Goal: Use online tool/utility: Utilize a website feature to perform a specific function

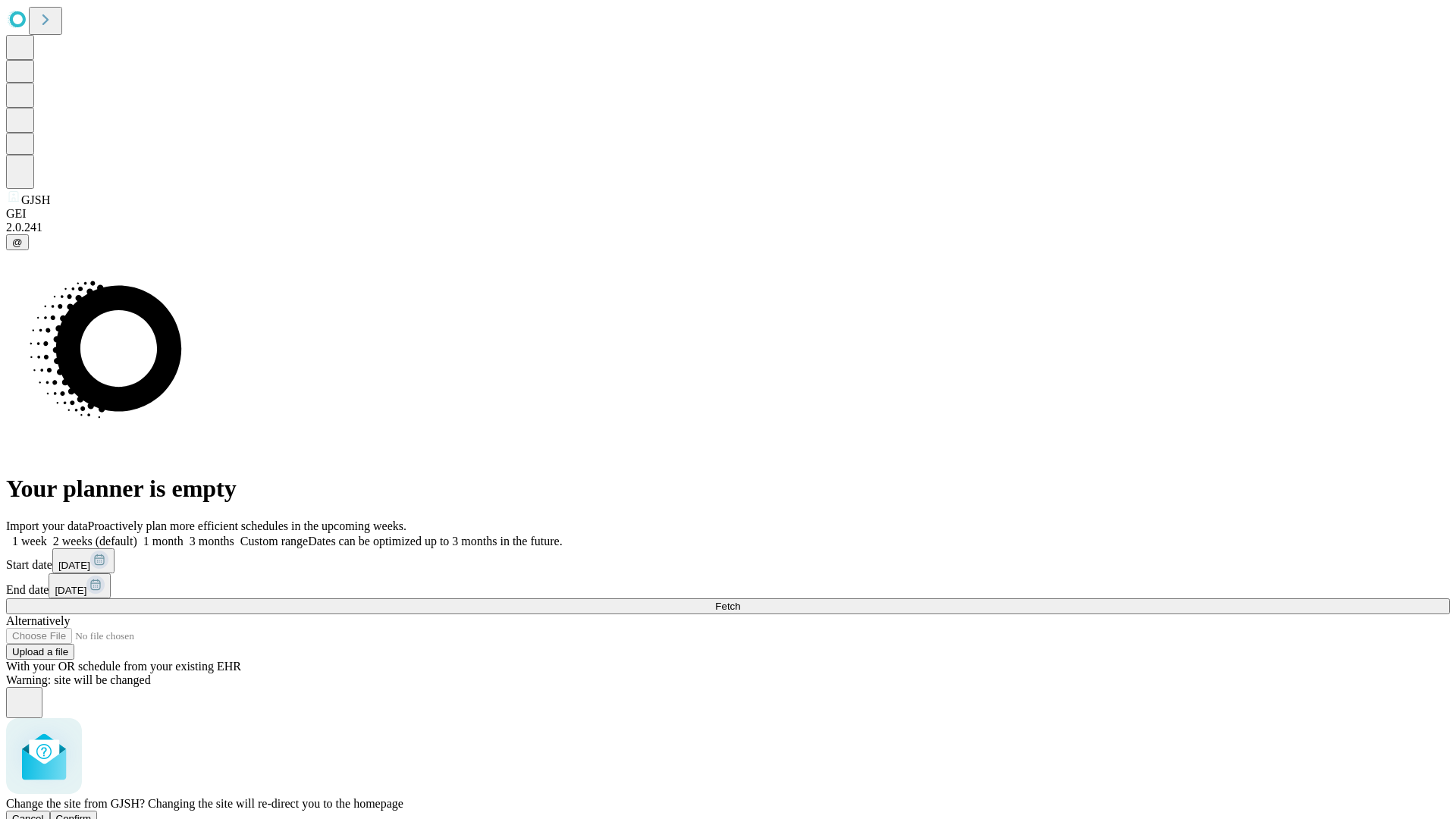
click at [92, 813] on span "Confirm" at bounding box center [74, 818] width 36 height 11
click at [137, 534] on label "2 weeks (default)" at bounding box center [92, 540] width 90 height 13
click at [741, 601] on span "Fetch" at bounding box center [728, 606] width 25 height 11
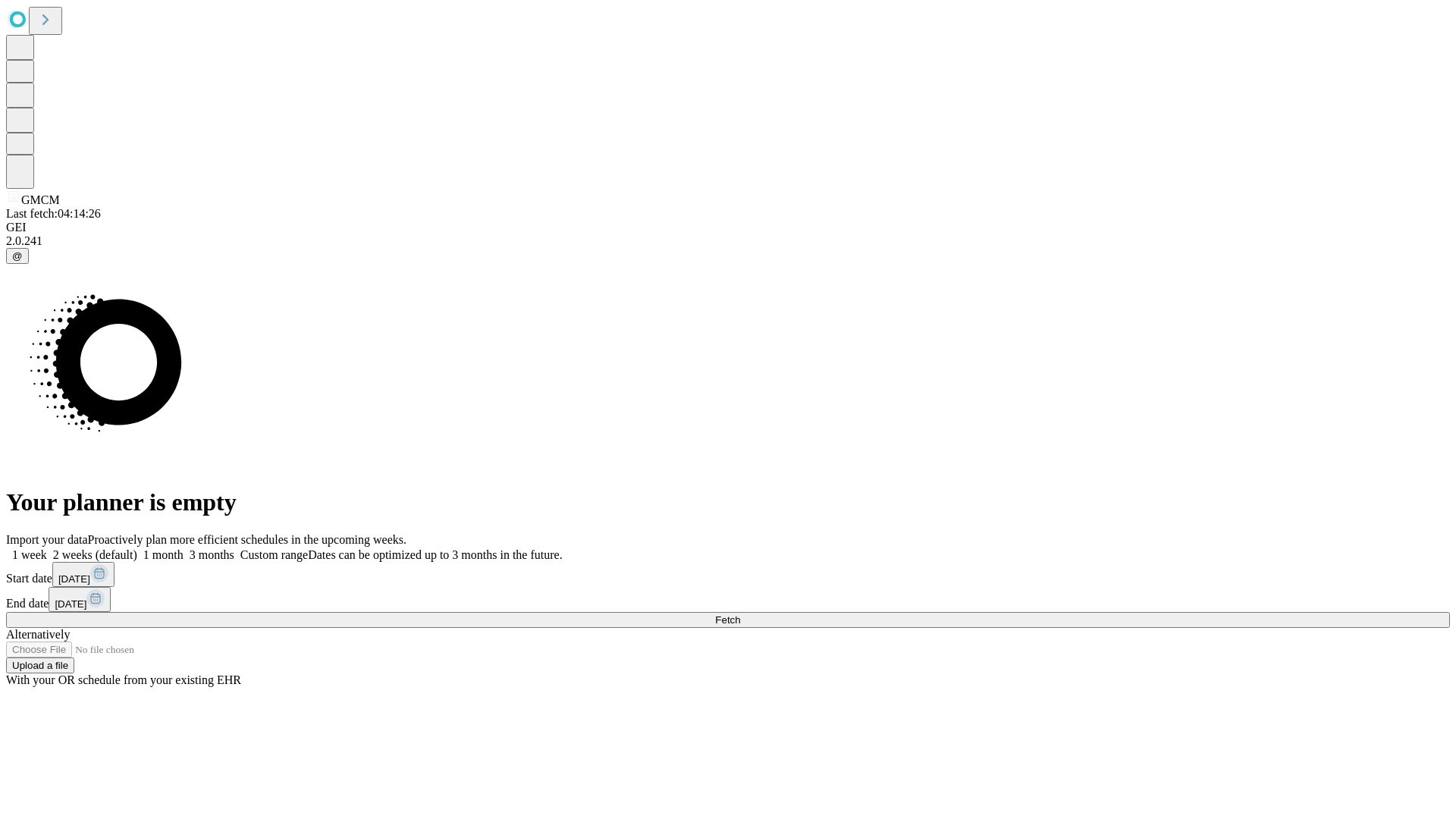
click at [137, 548] on label "2 weeks (default)" at bounding box center [92, 554] width 90 height 13
click at [741, 614] on span "Fetch" at bounding box center [728, 619] width 25 height 11
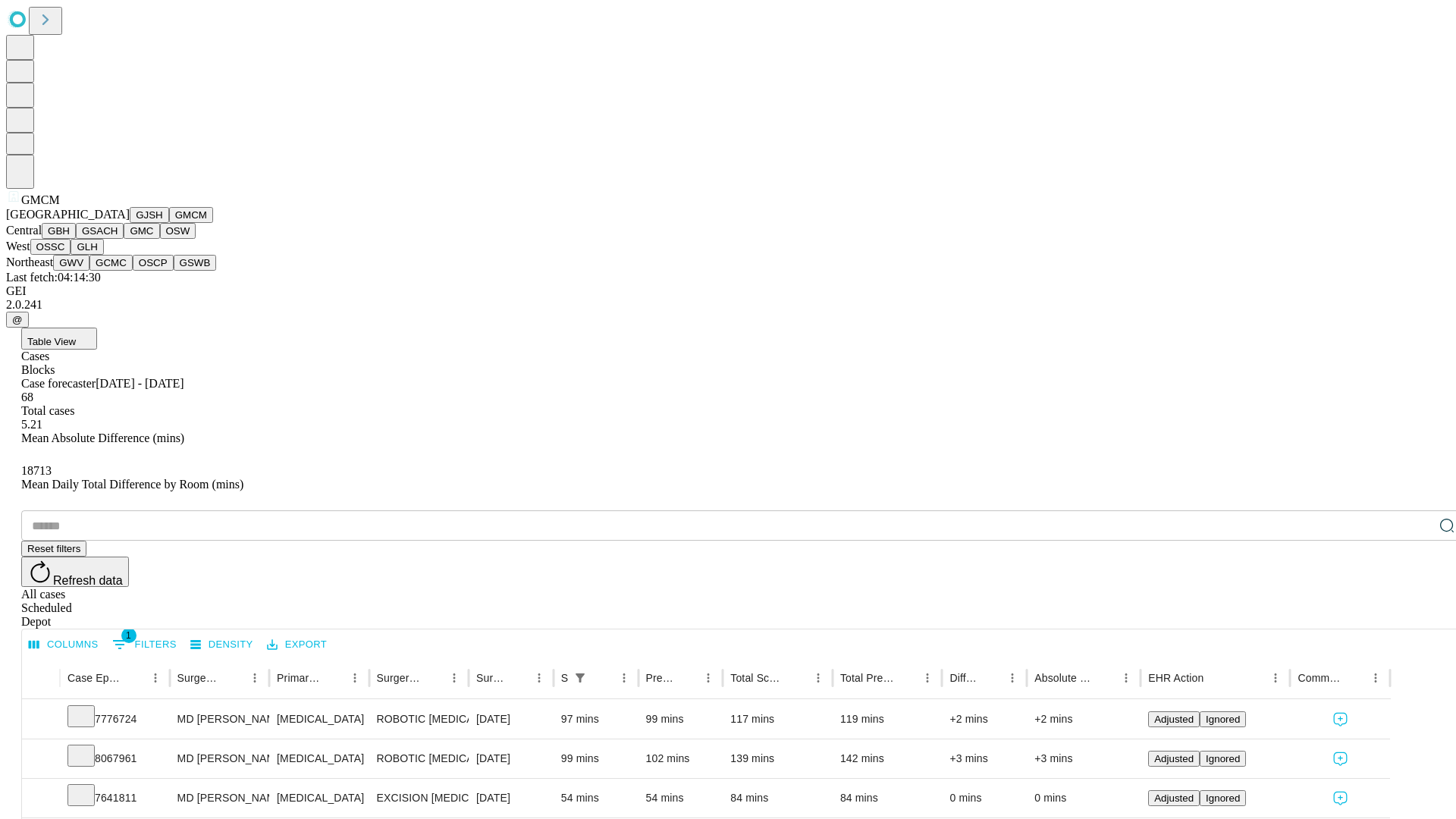
click at [76, 239] on button "GBH" at bounding box center [58, 230] width 34 height 16
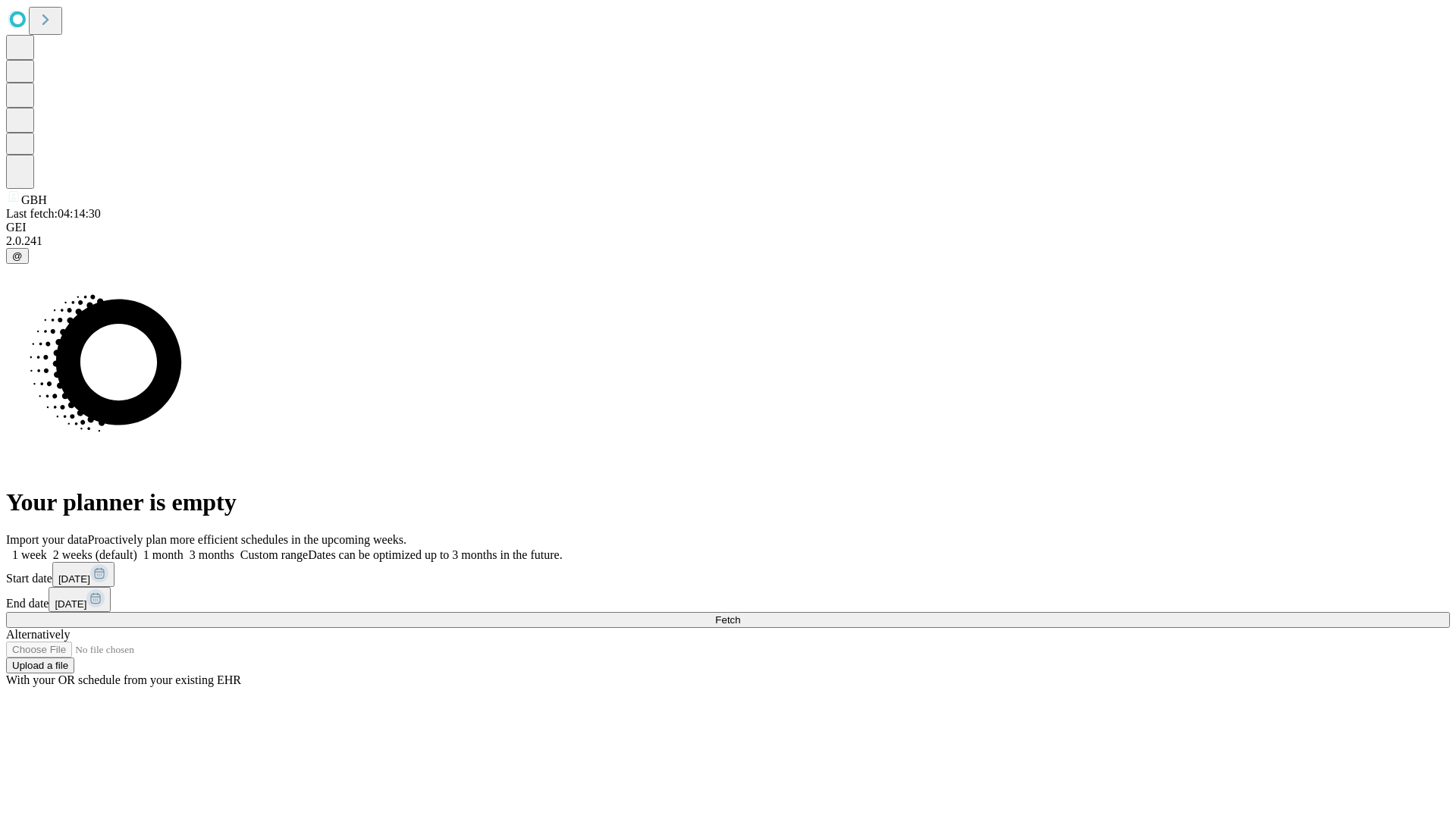
click at [137, 548] on label "2 weeks (default)" at bounding box center [92, 554] width 90 height 13
click at [741, 614] on span "Fetch" at bounding box center [728, 619] width 25 height 11
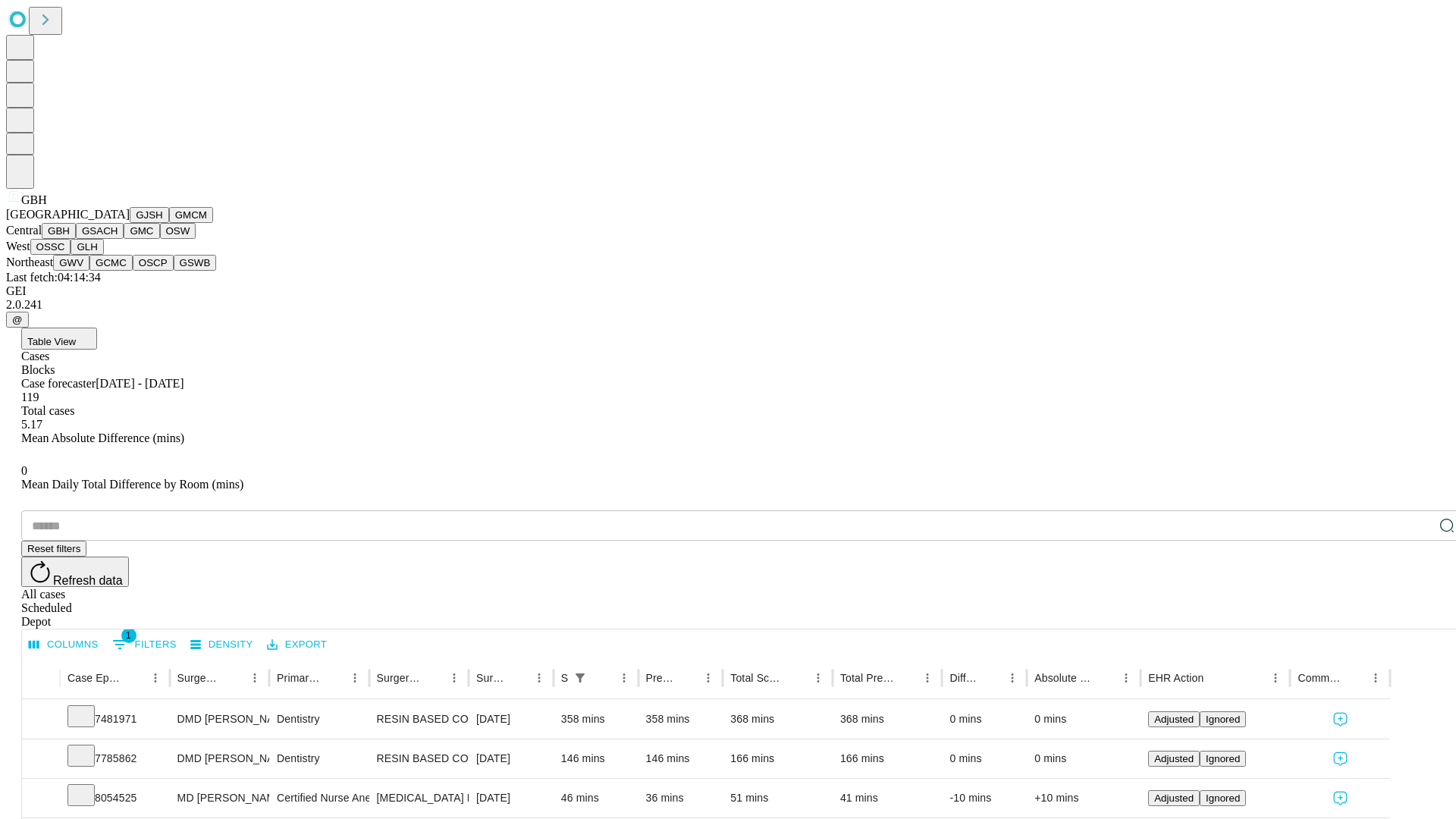
click at [118, 239] on button "GSACH" at bounding box center [100, 230] width 48 height 16
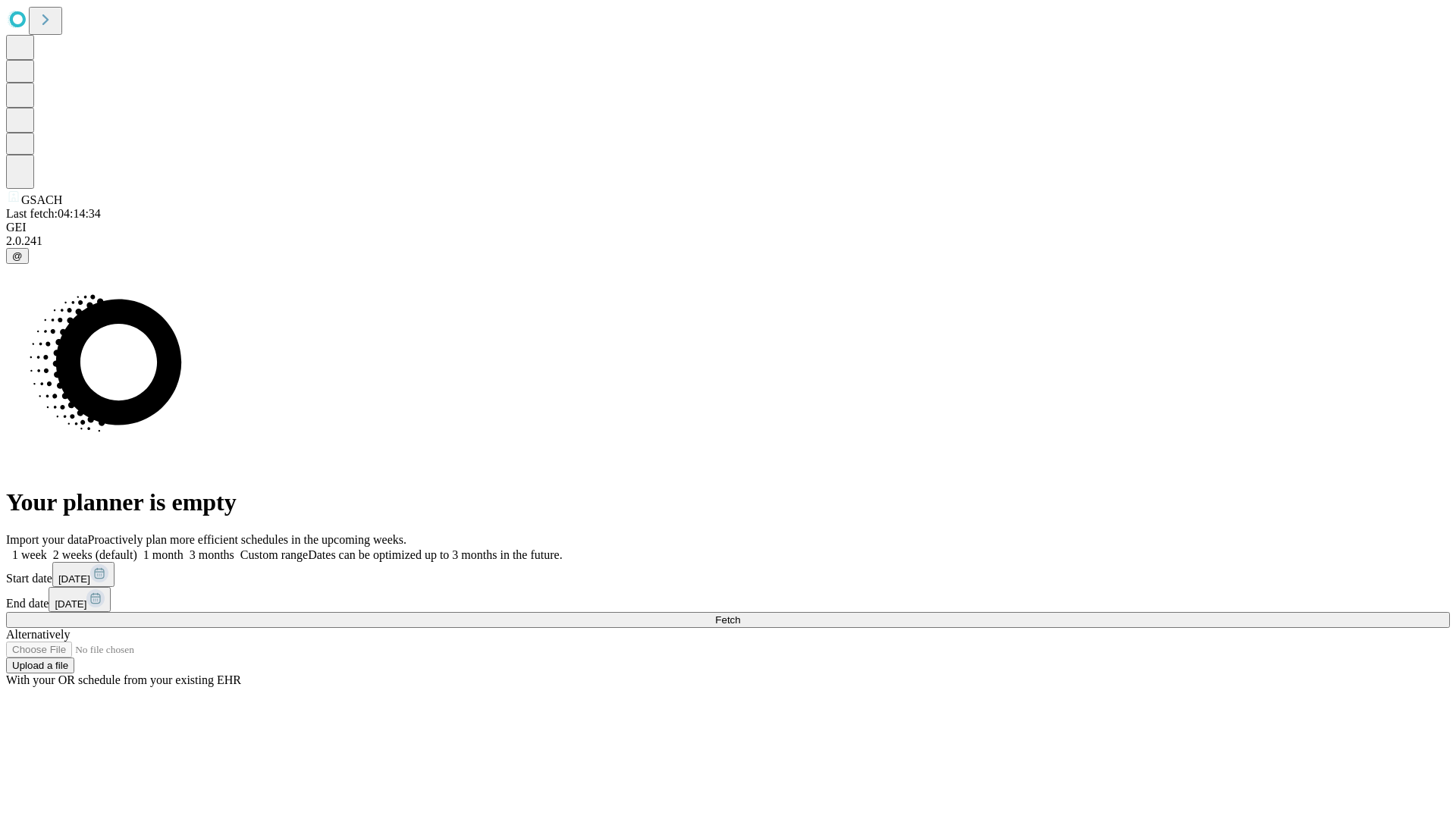
click at [741, 614] on span "Fetch" at bounding box center [728, 619] width 25 height 11
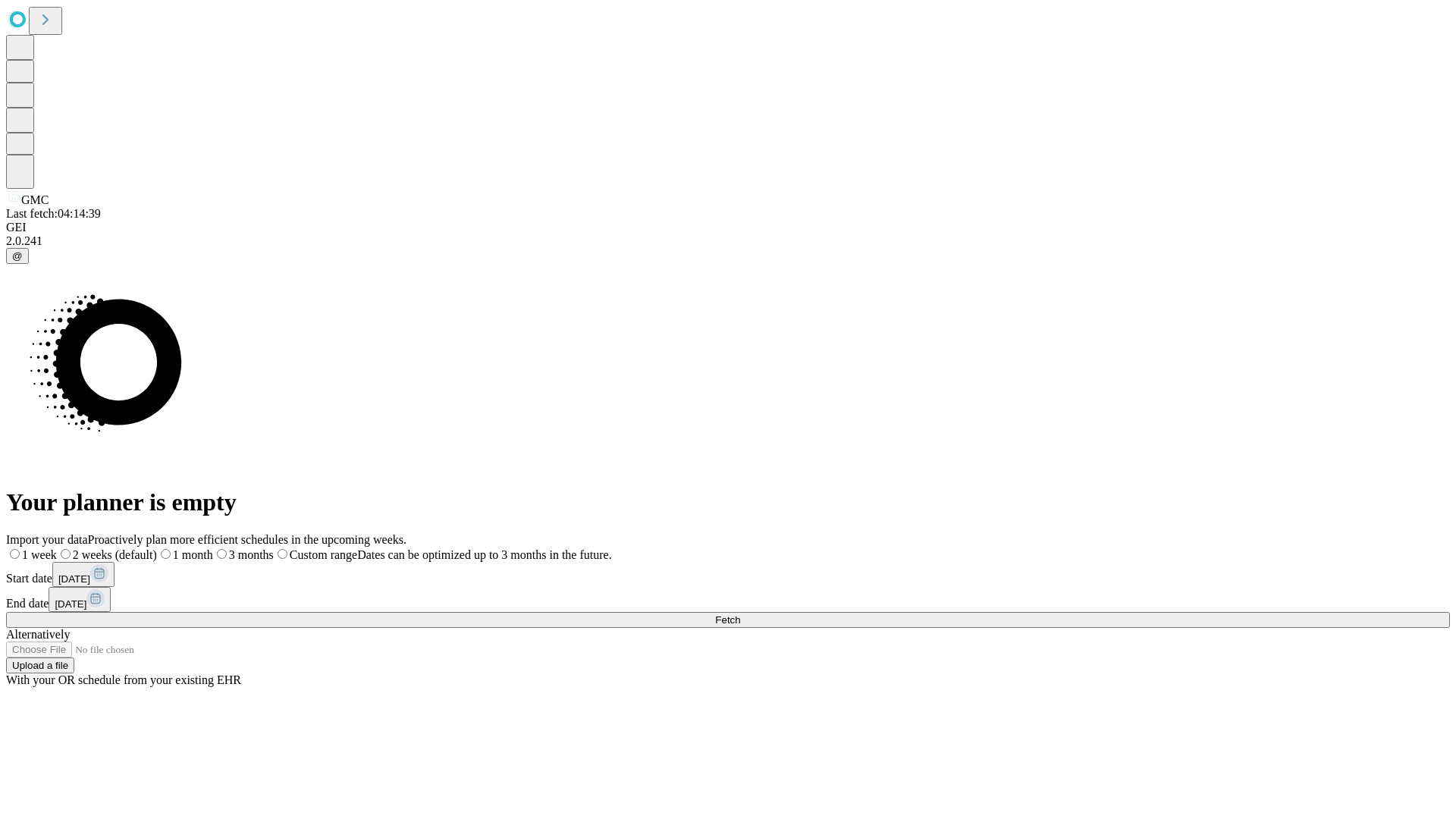
click at [741, 614] on span "Fetch" at bounding box center [728, 619] width 25 height 11
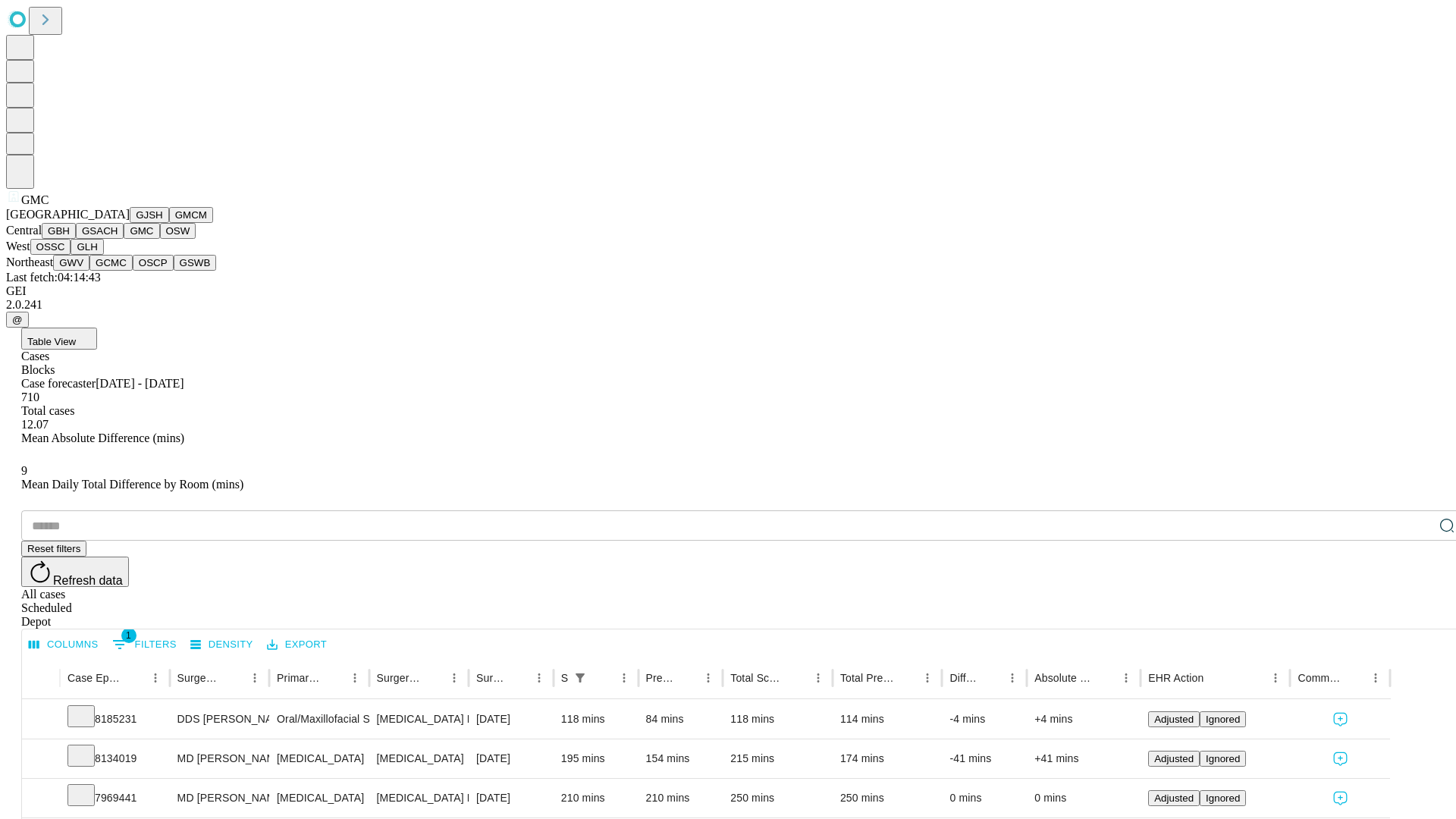
click at [160, 239] on button "OSW" at bounding box center [178, 230] width 36 height 16
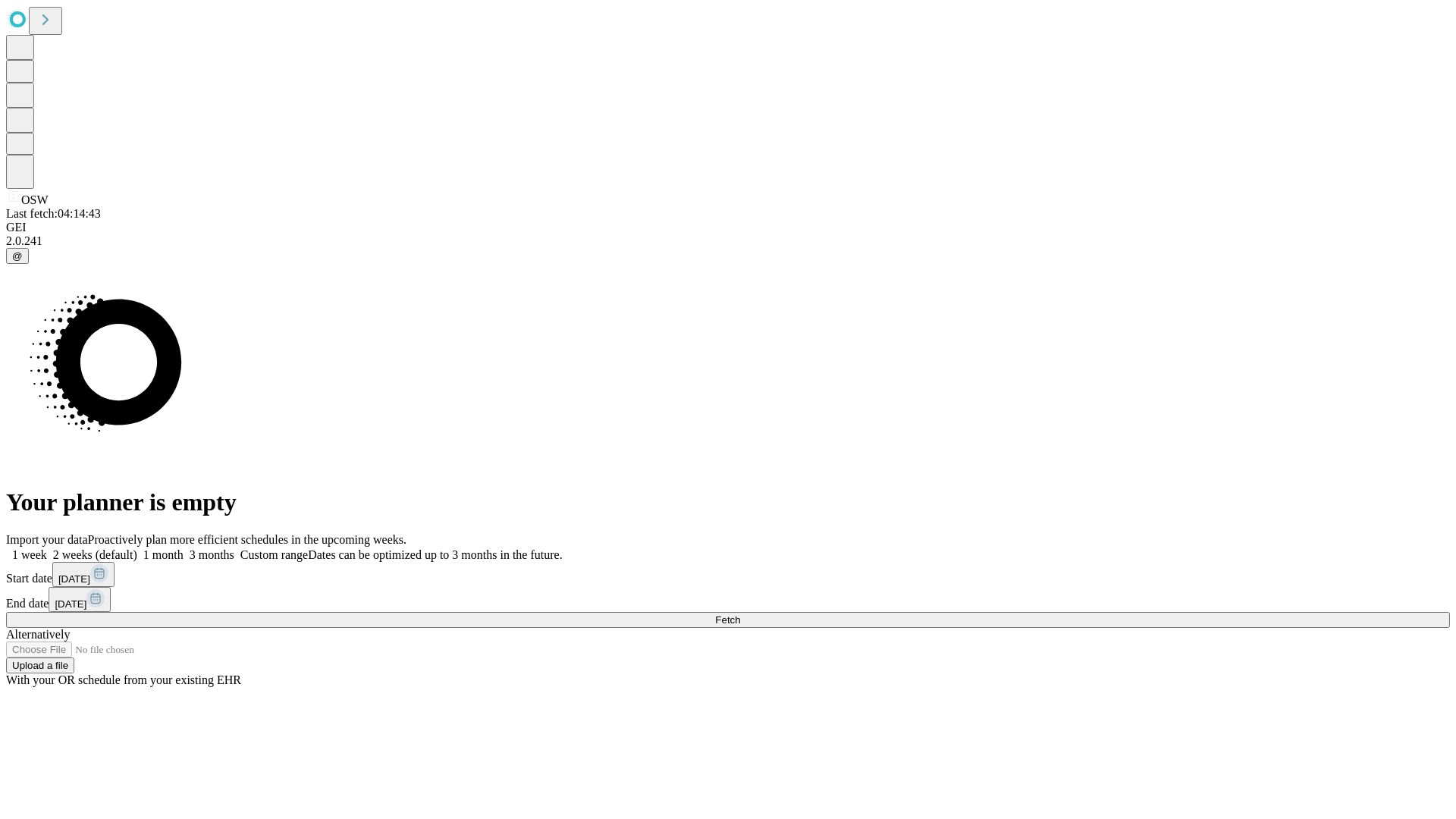
click at [137, 548] on label "2 weeks (default)" at bounding box center [92, 554] width 90 height 13
click at [741, 614] on span "Fetch" at bounding box center [728, 619] width 25 height 11
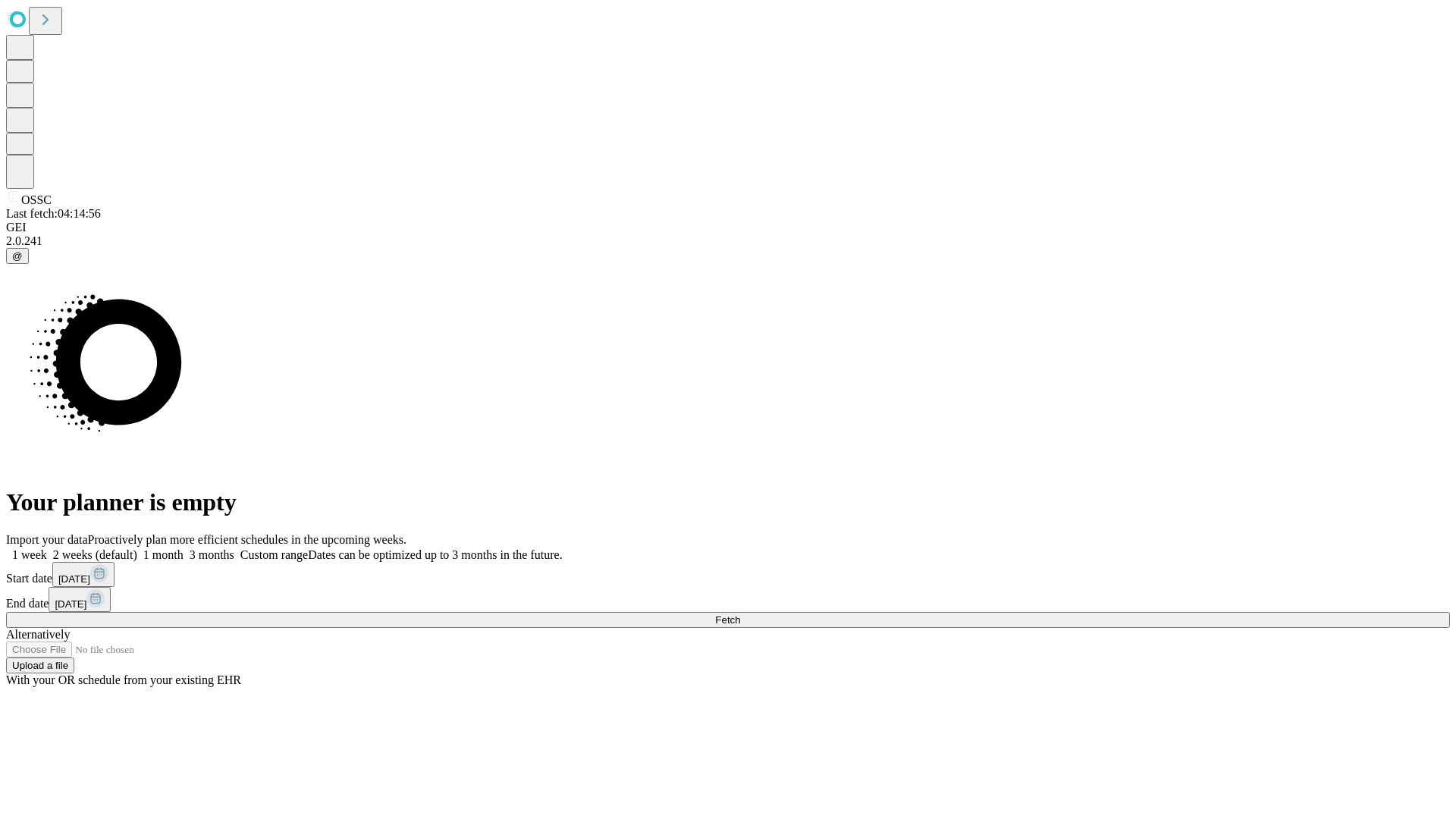
click at [137, 548] on label "2 weeks (default)" at bounding box center [92, 554] width 90 height 13
click at [741, 614] on span "Fetch" at bounding box center [728, 619] width 25 height 11
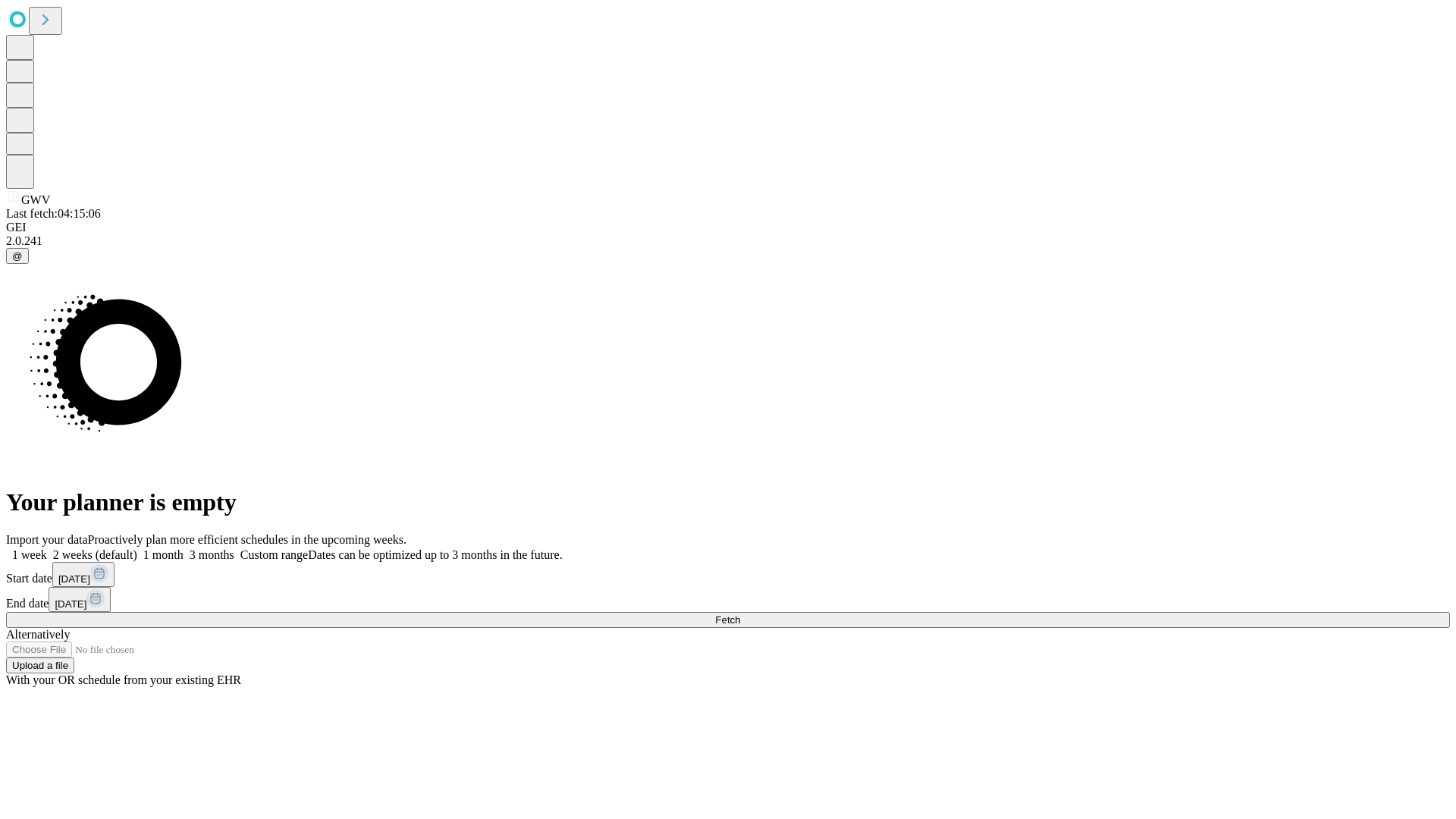
click at [137, 548] on label "2 weeks (default)" at bounding box center [92, 554] width 90 height 13
click at [741, 614] on span "Fetch" at bounding box center [728, 619] width 25 height 11
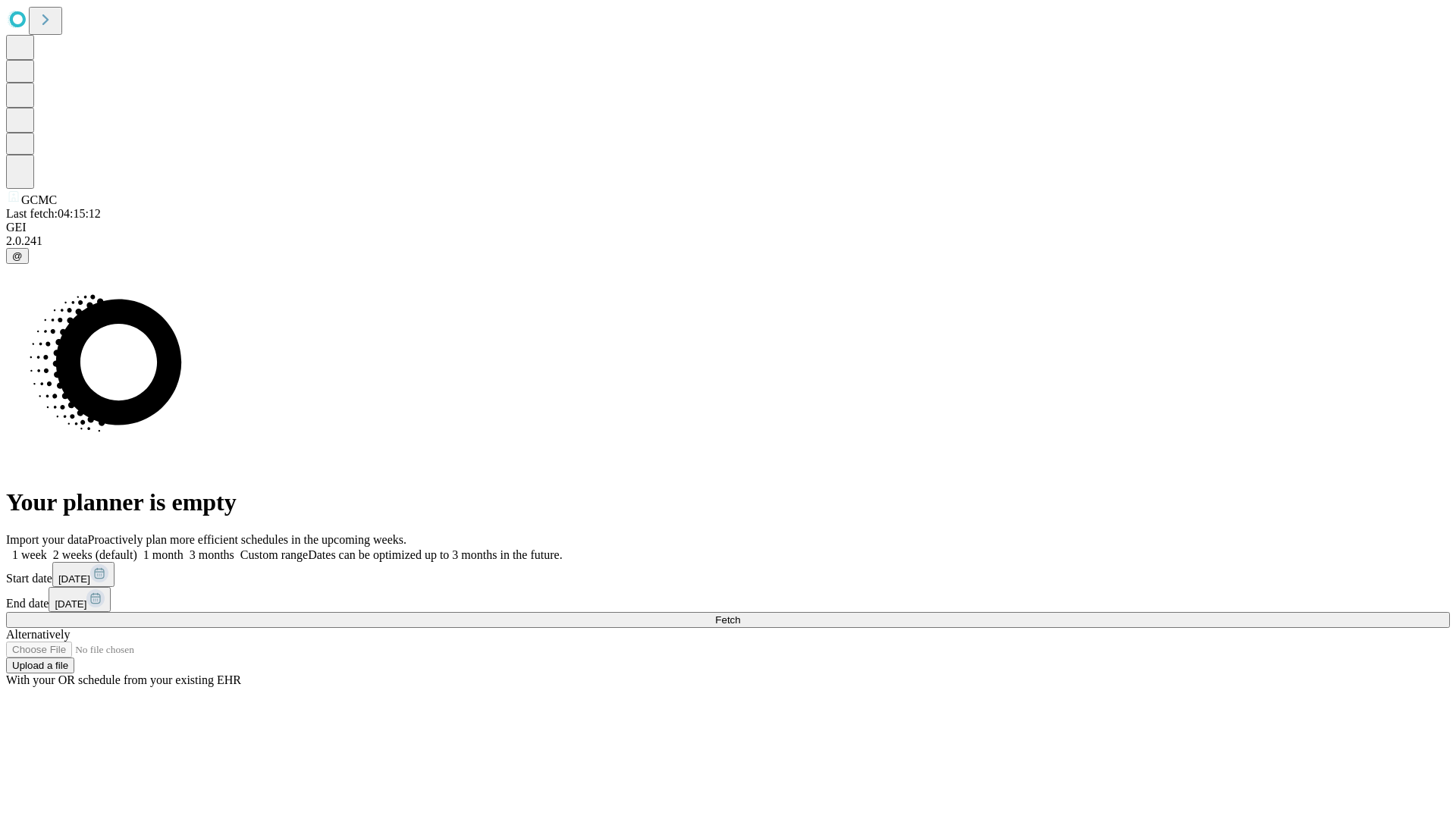
click at [137, 548] on label "2 weeks (default)" at bounding box center [92, 554] width 90 height 13
click at [741, 614] on span "Fetch" at bounding box center [728, 619] width 25 height 11
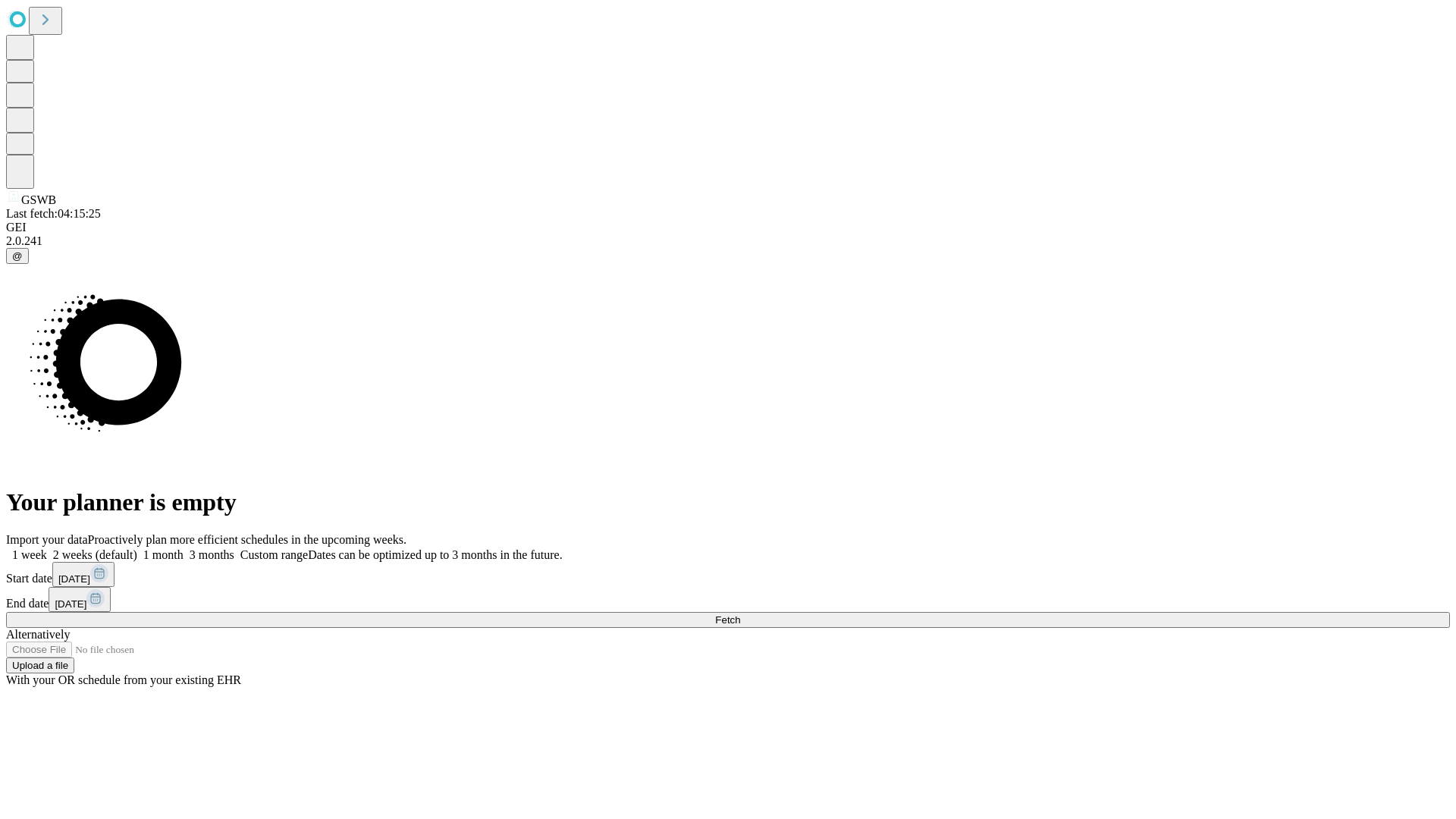
click at [137, 548] on label "2 weeks (default)" at bounding box center [92, 554] width 90 height 13
click at [741, 614] on span "Fetch" at bounding box center [728, 619] width 25 height 11
